Goal: Use online tool/utility: Use online tool/utility

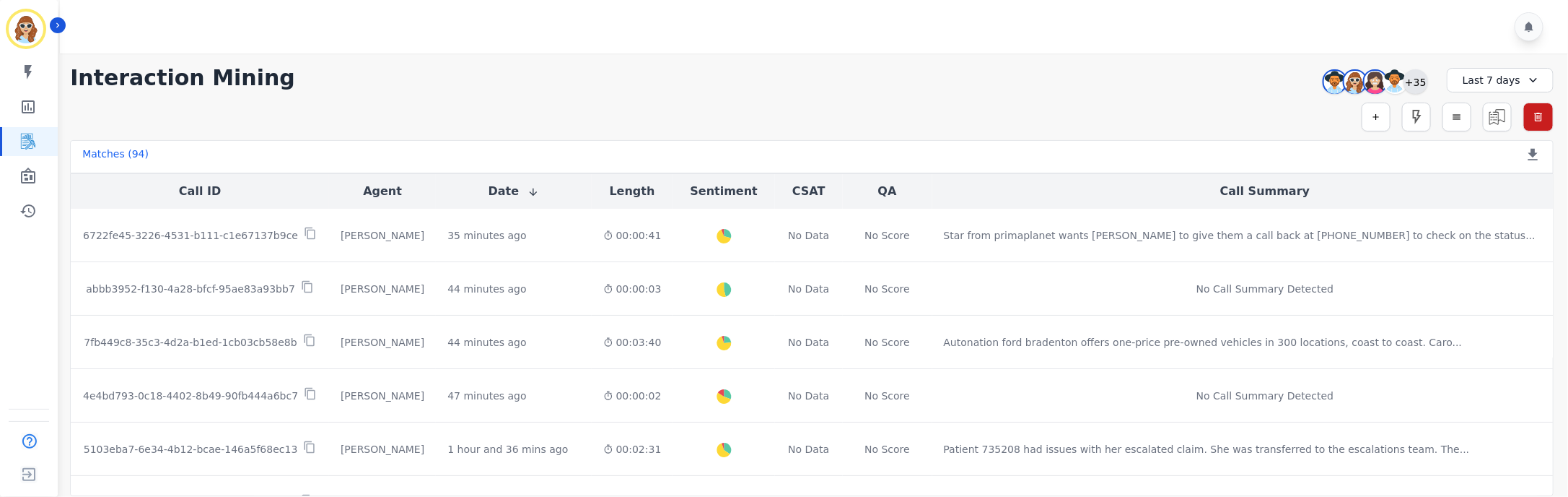
click at [1410, 85] on div "+35" at bounding box center [1416, 82] width 25 height 25
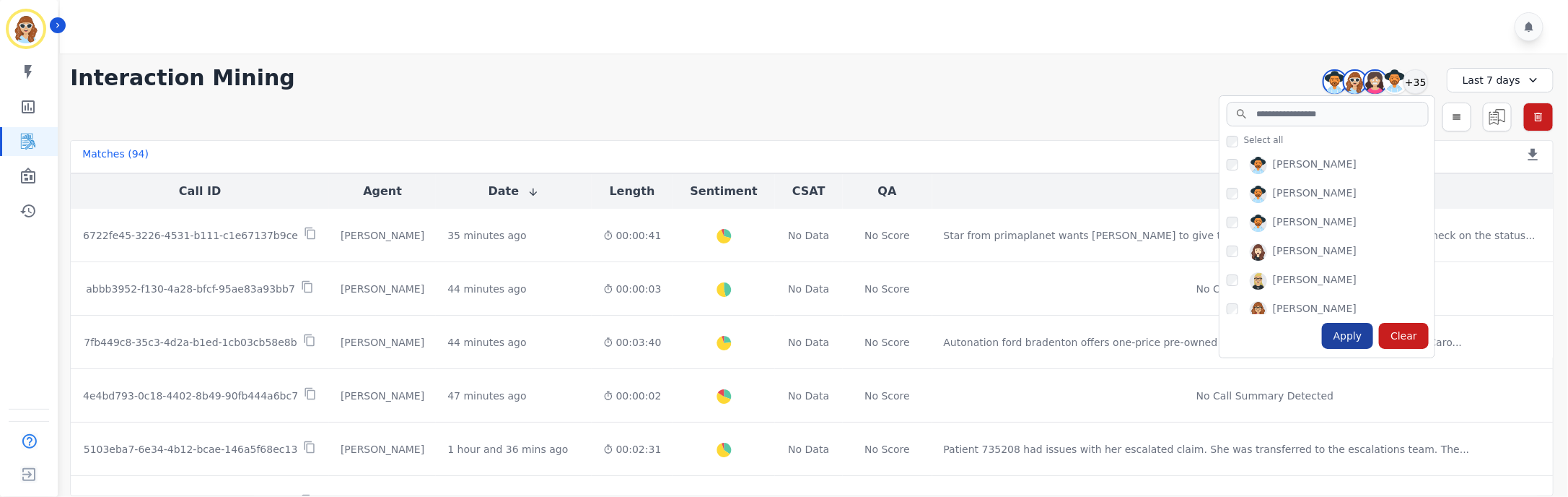
click at [1345, 332] on div "Apply" at bounding box center [1348, 336] width 52 height 26
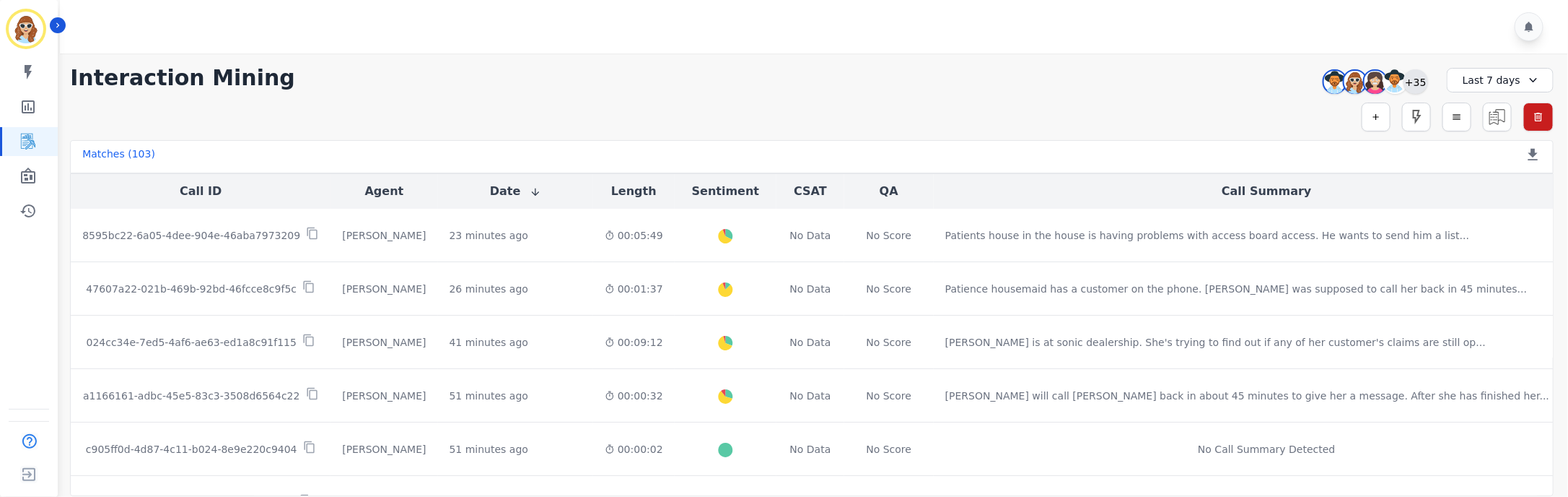
click at [1425, 81] on div "+35" at bounding box center [1416, 82] width 25 height 25
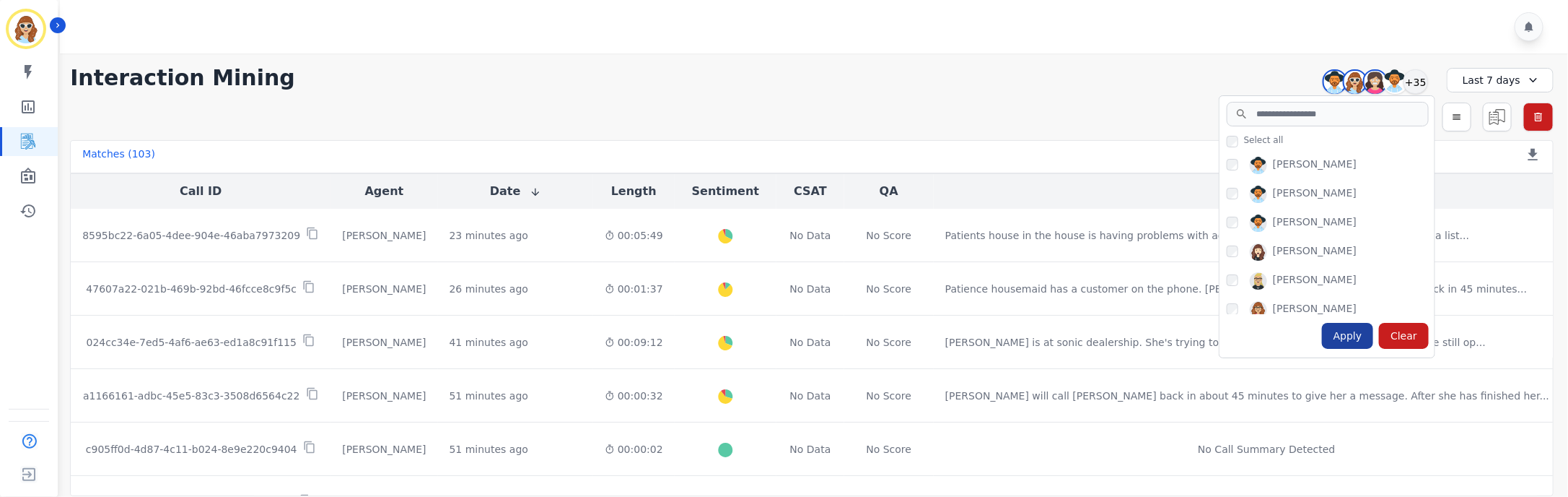
click at [1353, 340] on div "Apply" at bounding box center [1348, 336] width 52 height 26
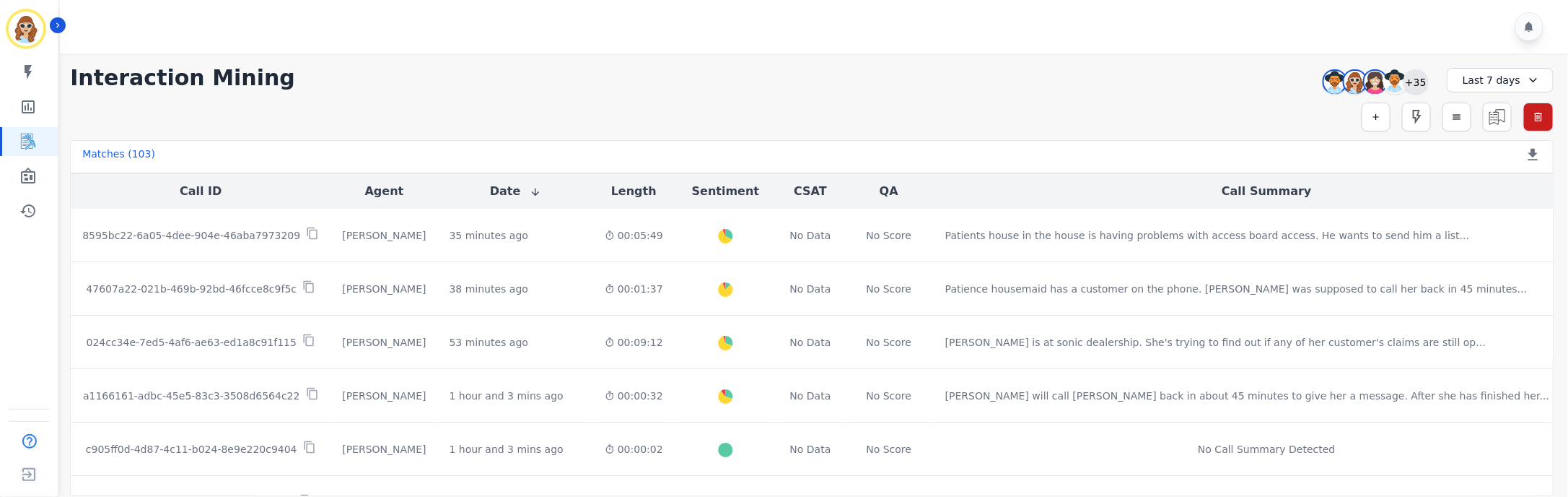
click at [1421, 87] on div "+35" at bounding box center [1416, 82] width 25 height 25
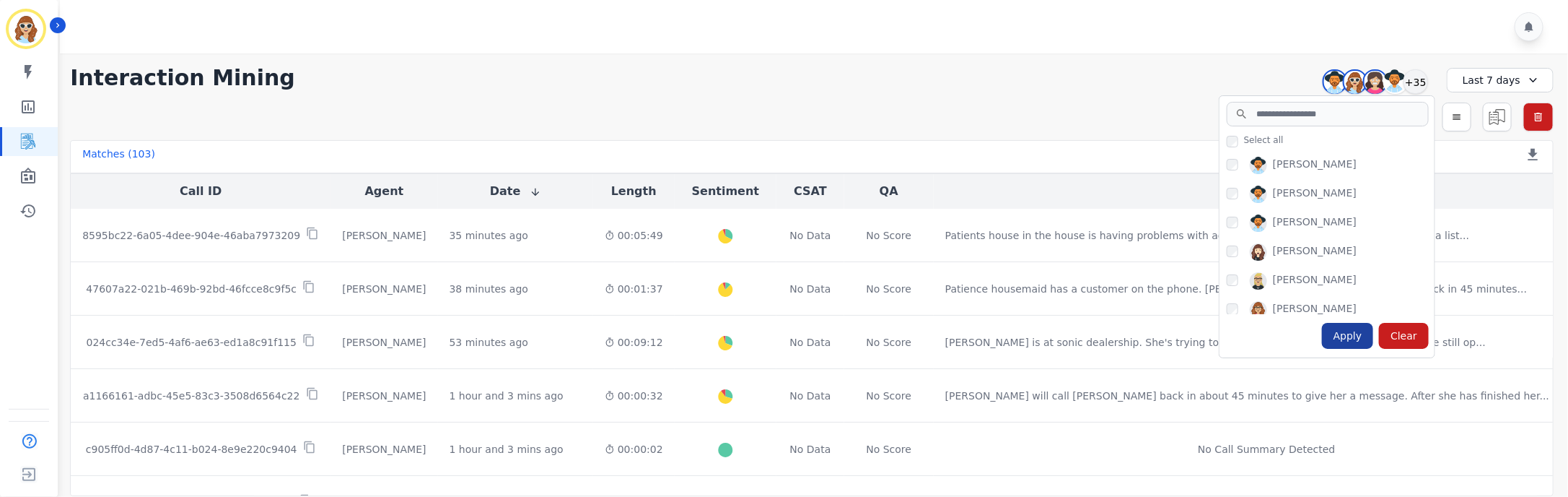
click at [1362, 332] on div "Apply" at bounding box center [1348, 336] width 52 height 26
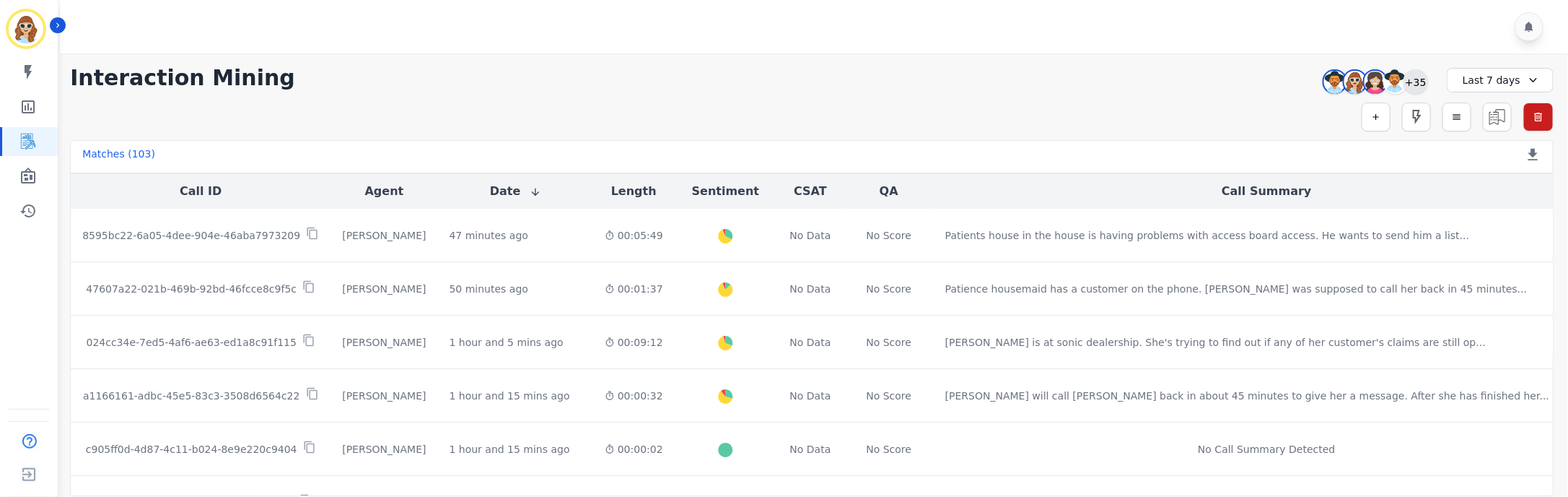
click at [1407, 81] on div "+35" at bounding box center [1416, 82] width 25 height 25
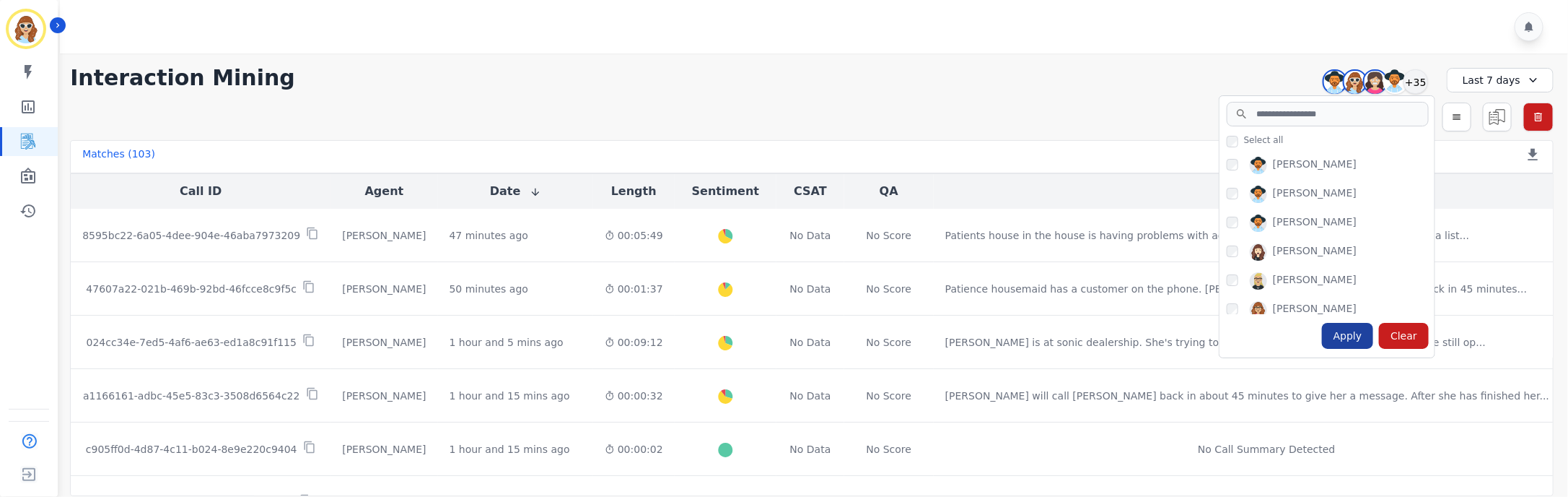
click at [1350, 339] on div "Apply" at bounding box center [1348, 336] width 52 height 26
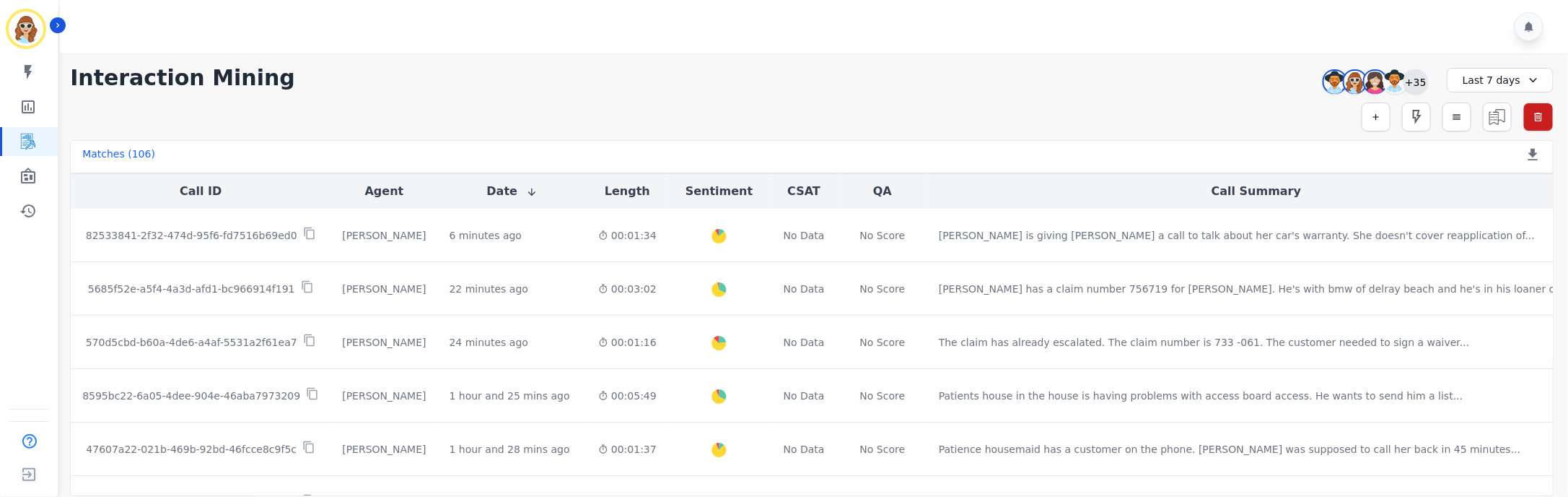
click at [1421, 80] on div "+35" at bounding box center [1416, 82] width 25 height 25
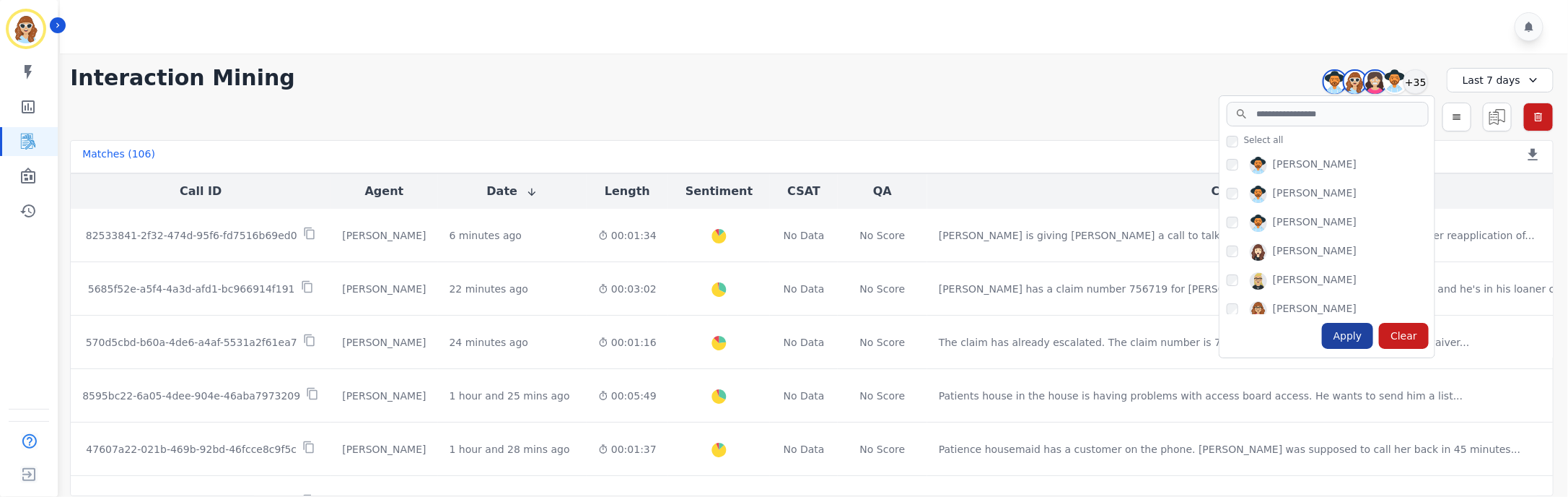
click at [1354, 342] on div "Apply" at bounding box center [1348, 336] width 52 height 26
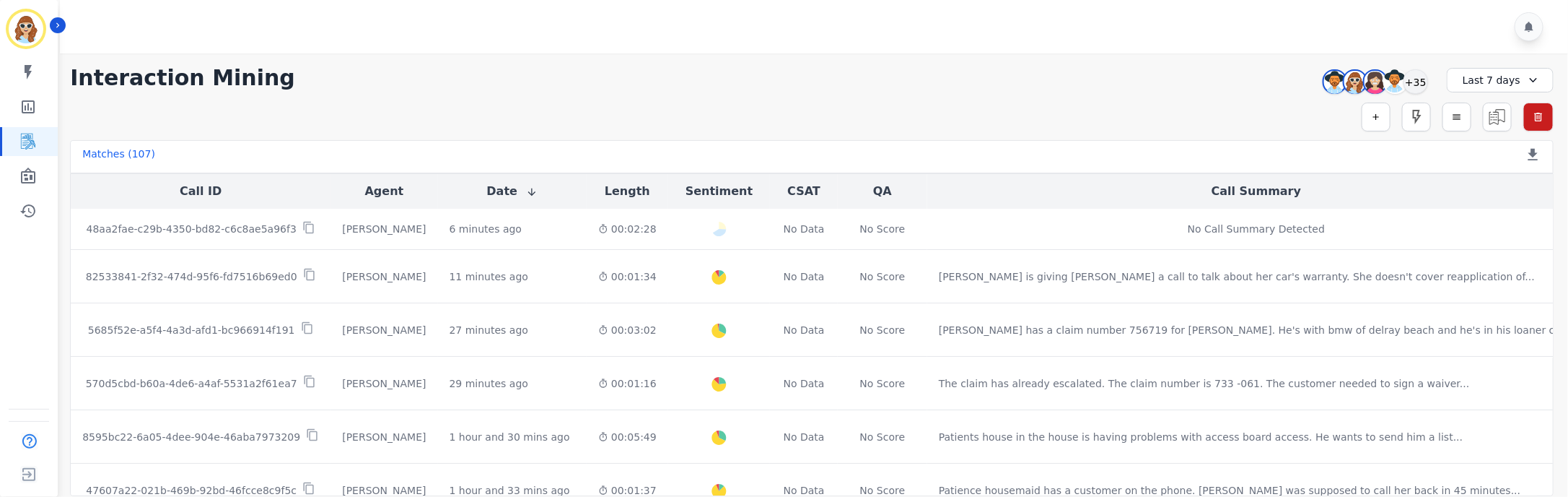
click at [608, 109] on div "Simple Search Metric Search Advanced Search Saved Rules Clear Filters" at bounding box center [812, 117] width 1484 height 29
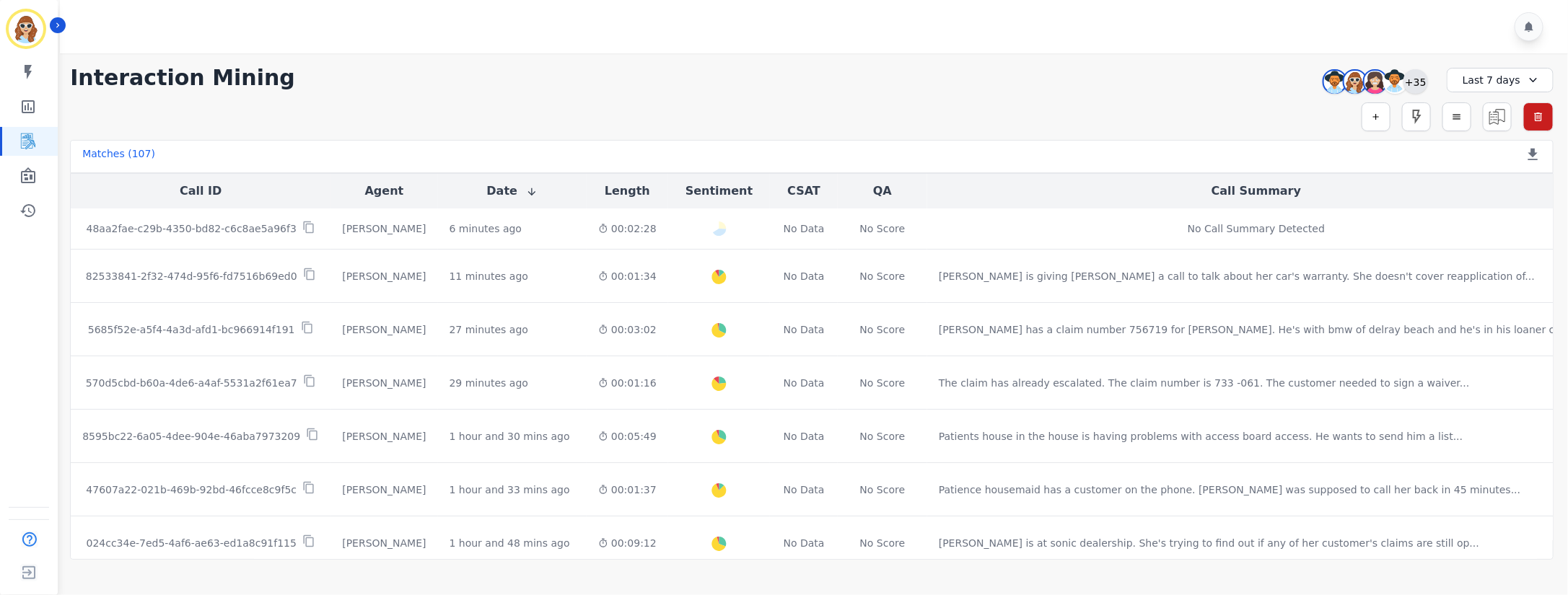
click at [1416, 78] on div "+35" at bounding box center [1416, 81] width 25 height 25
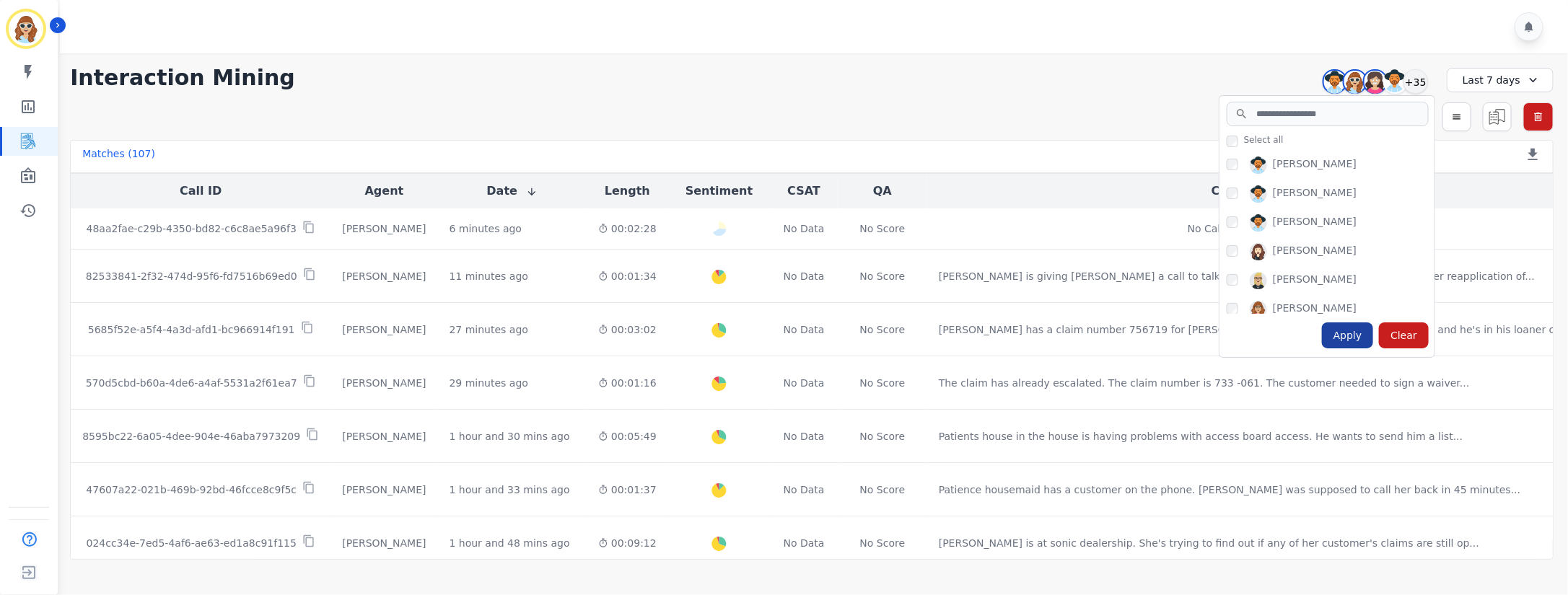
click at [1347, 327] on div "Apply" at bounding box center [1348, 336] width 52 height 26
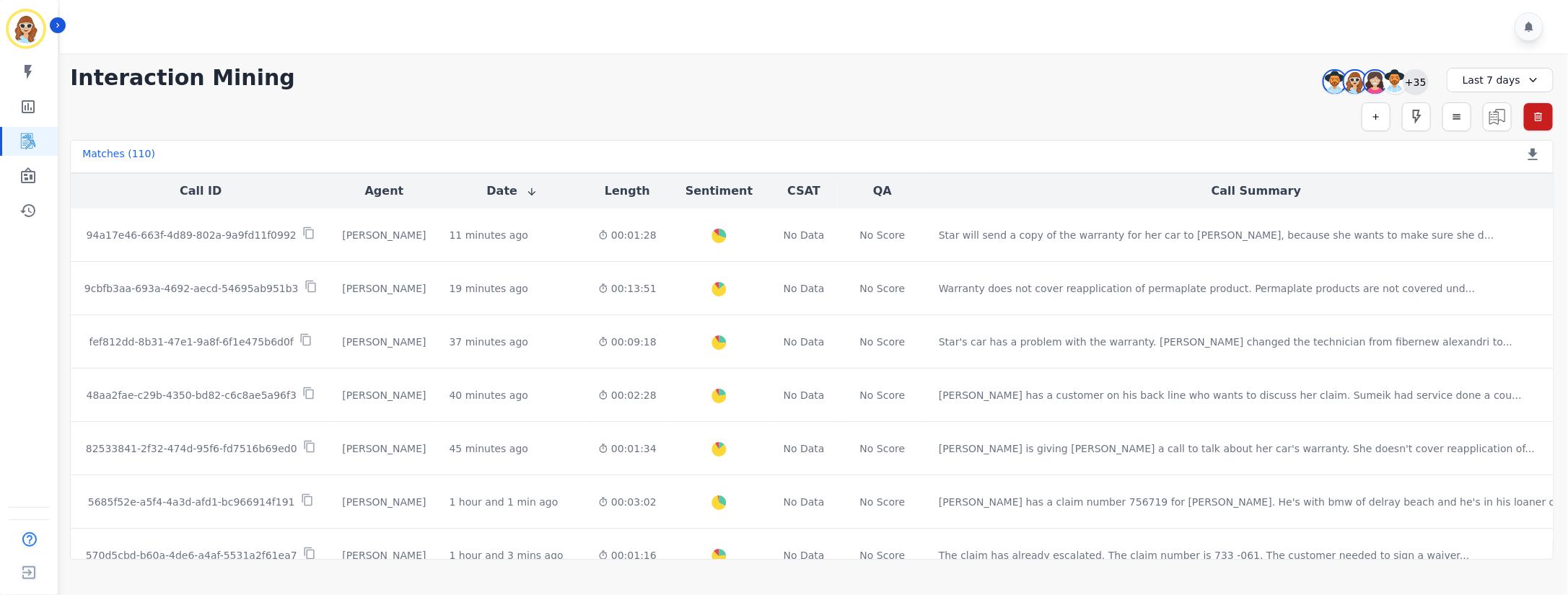
click at [1427, 85] on div "+35" at bounding box center [1416, 81] width 25 height 25
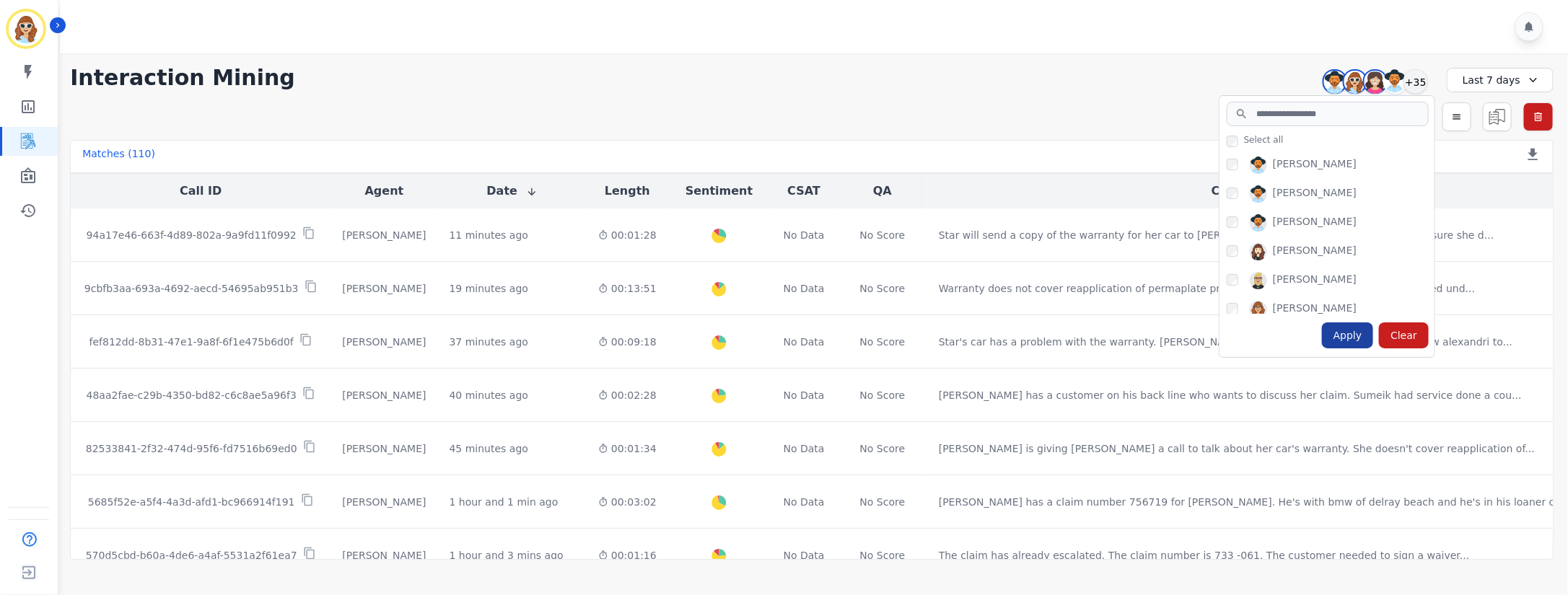
click at [1350, 334] on div "Apply" at bounding box center [1348, 336] width 52 height 26
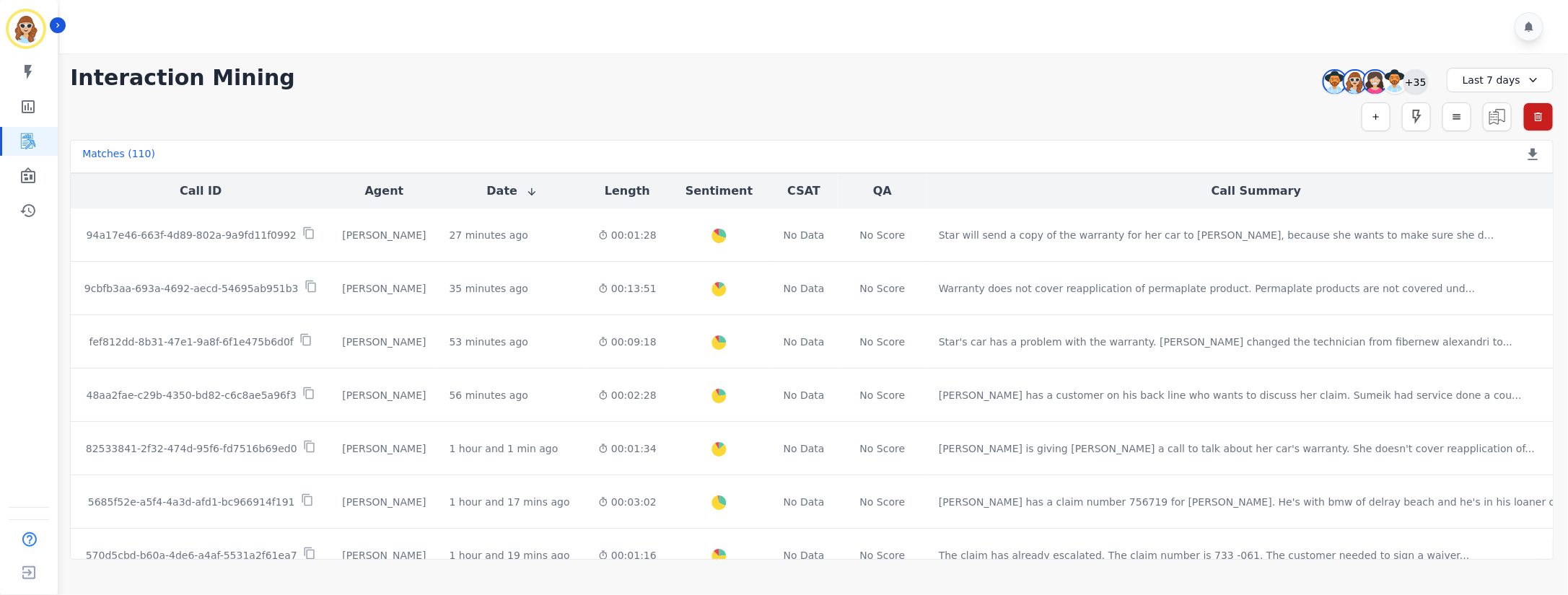
click at [1417, 74] on div "+35" at bounding box center [1416, 81] width 25 height 25
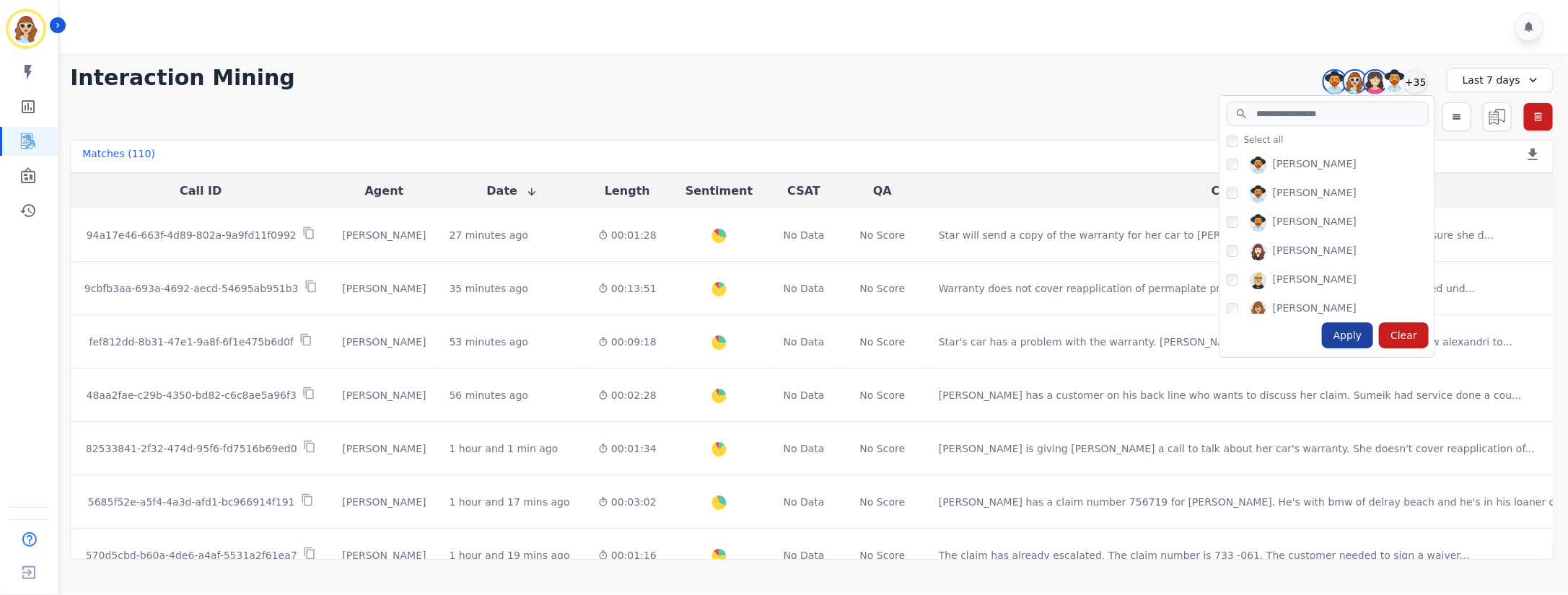
click at [1364, 338] on div "Apply" at bounding box center [1348, 336] width 52 height 26
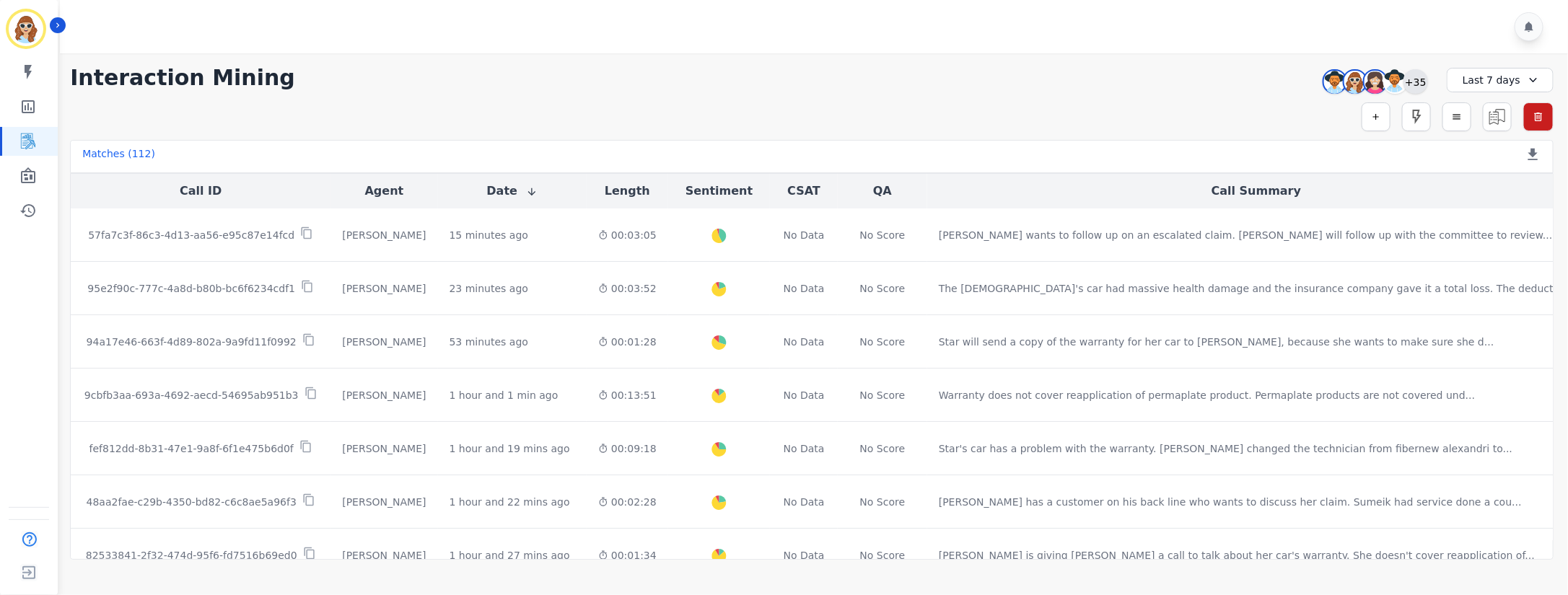
click at [1417, 83] on div "+35" at bounding box center [1416, 81] width 25 height 25
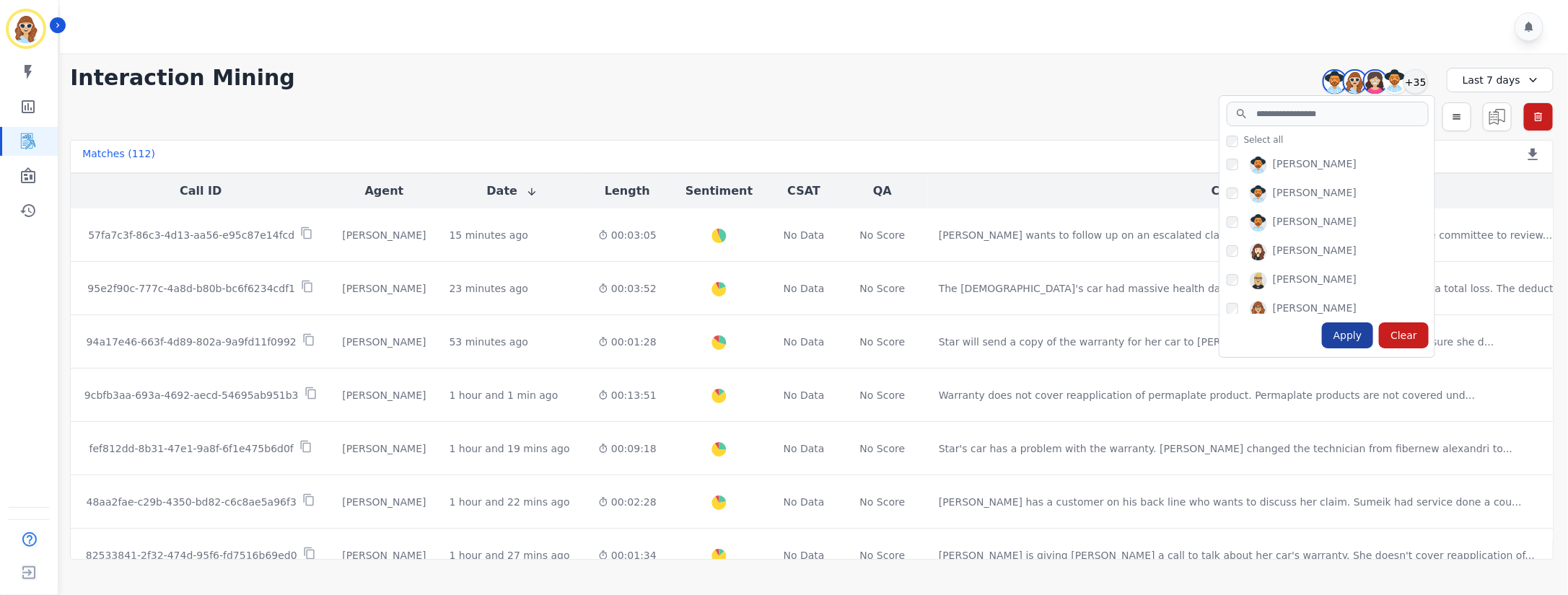
click at [1358, 329] on div "Apply" at bounding box center [1348, 336] width 52 height 26
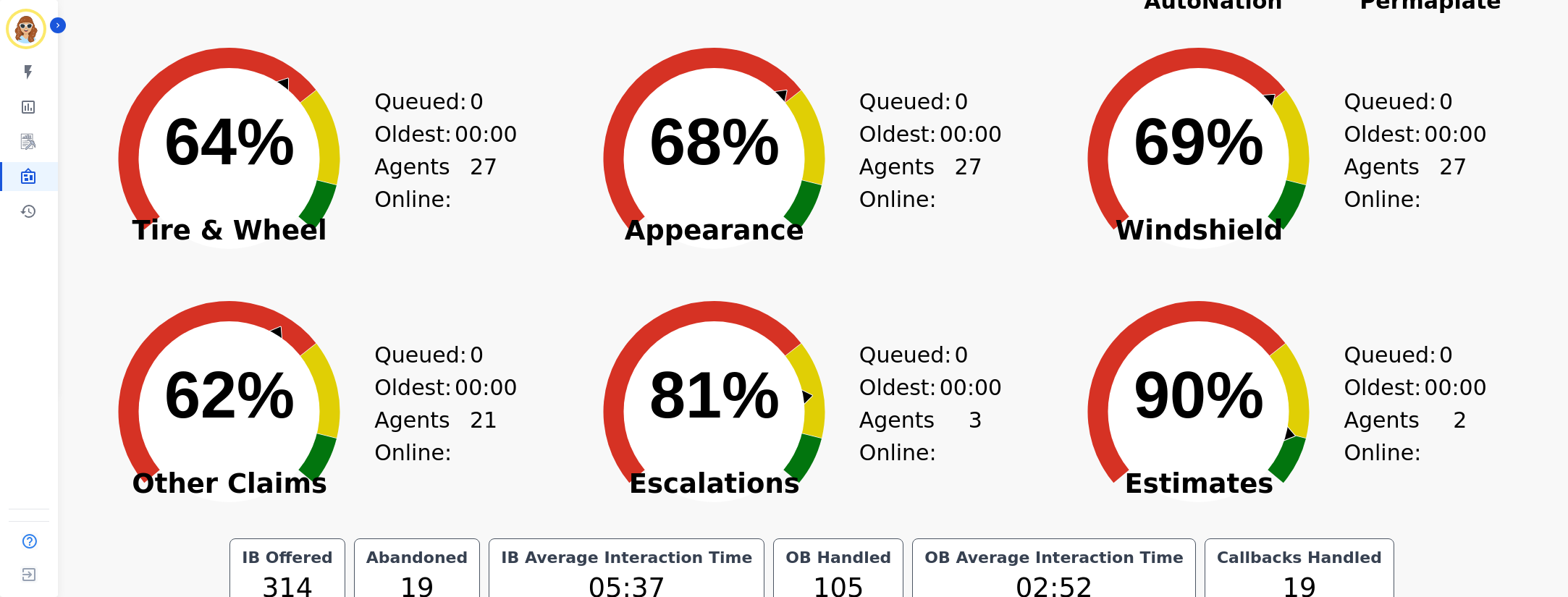
scroll to position [233, 0]
